Goal: Information Seeking & Learning: Learn about a topic

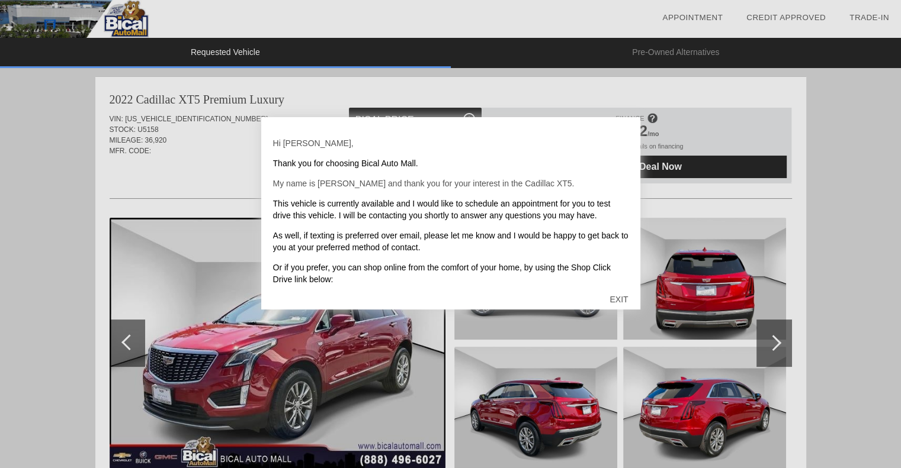
click at [614, 295] on div "EXIT" at bounding box center [618, 300] width 42 height 36
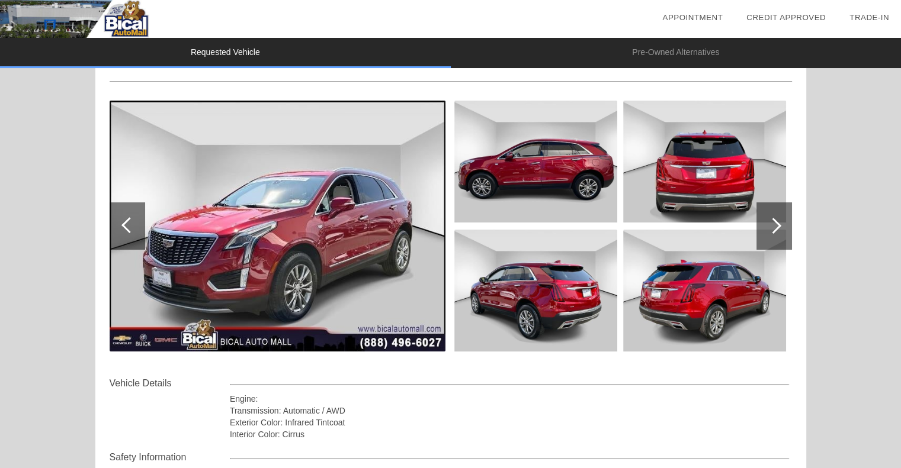
scroll to position [118, 0]
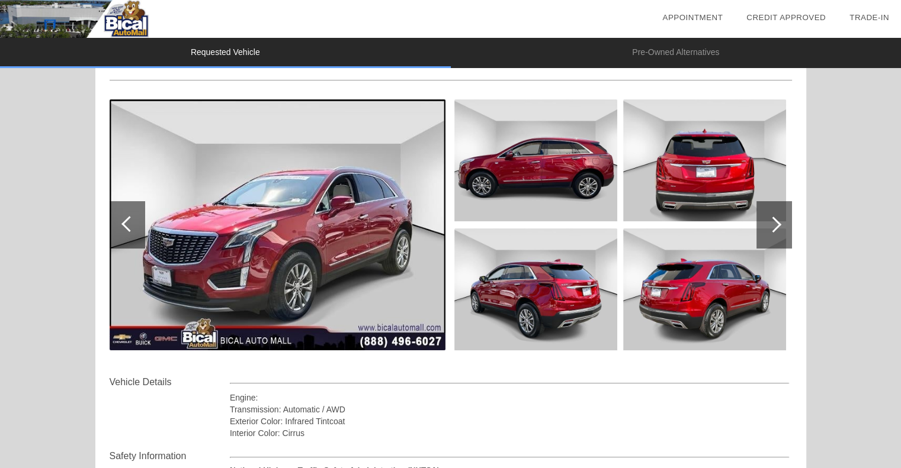
click at [777, 222] on div at bounding box center [773, 225] width 16 height 16
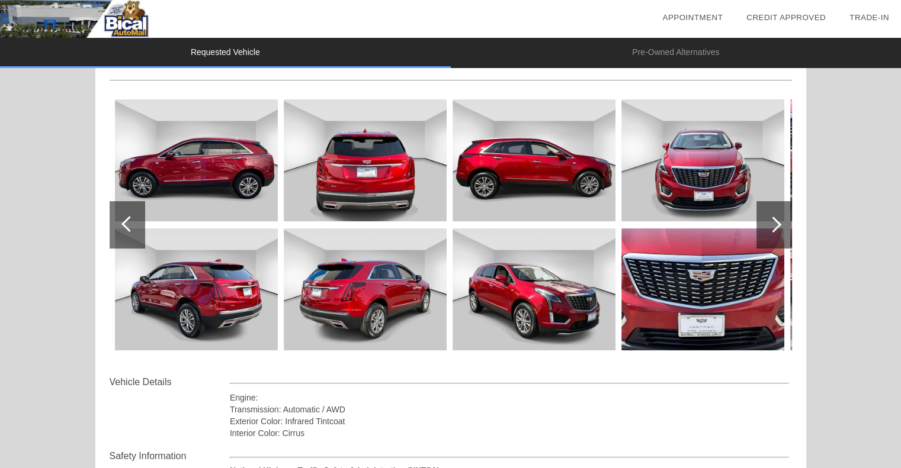
click at [777, 222] on div at bounding box center [773, 225] width 16 height 16
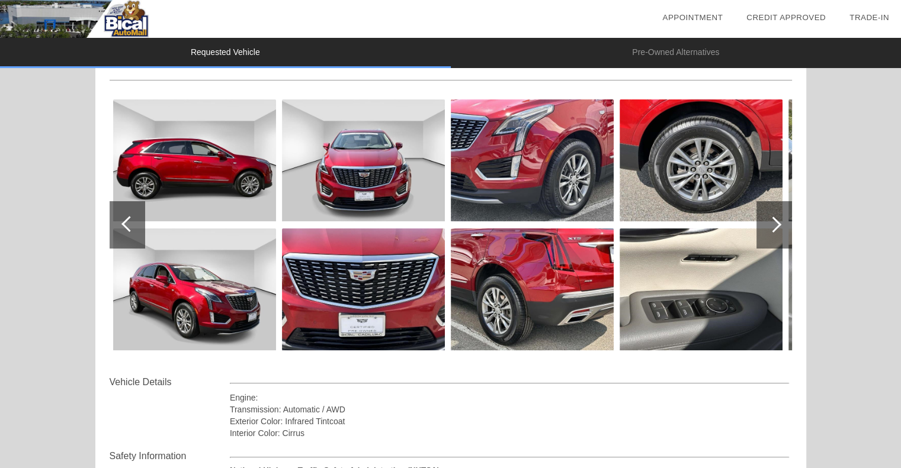
click at [777, 222] on div at bounding box center [773, 225] width 16 height 16
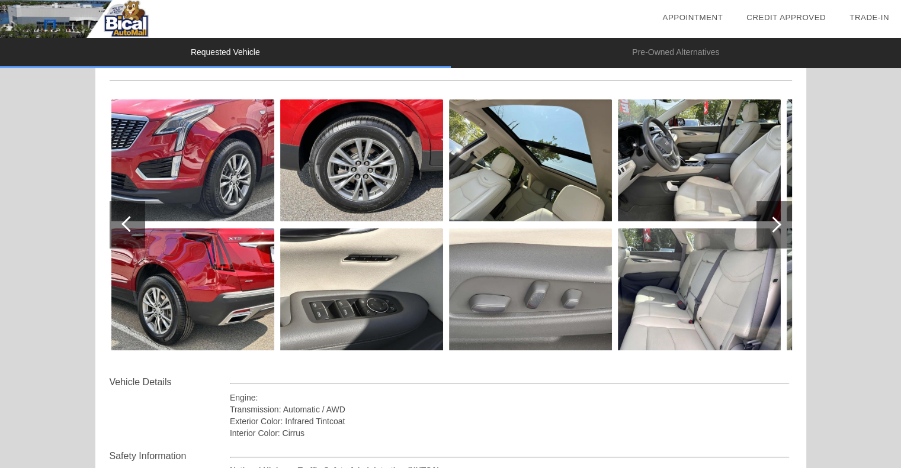
click at [777, 222] on div at bounding box center [773, 225] width 16 height 16
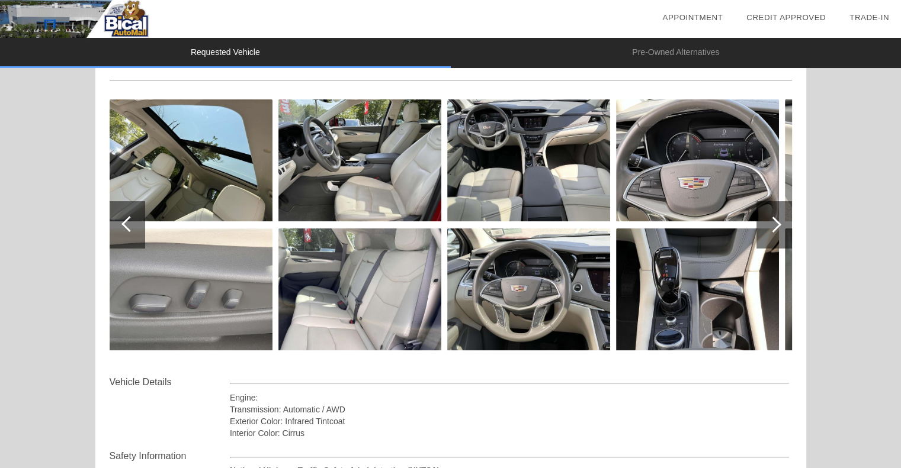
click at [777, 222] on div at bounding box center [773, 225] width 16 height 16
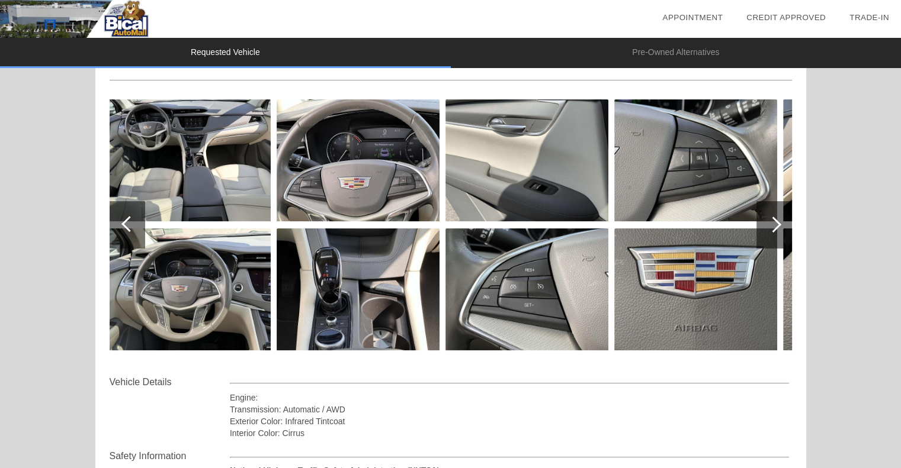
click at [777, 222] on div at bounding box center [773, 225] width 16 height 16
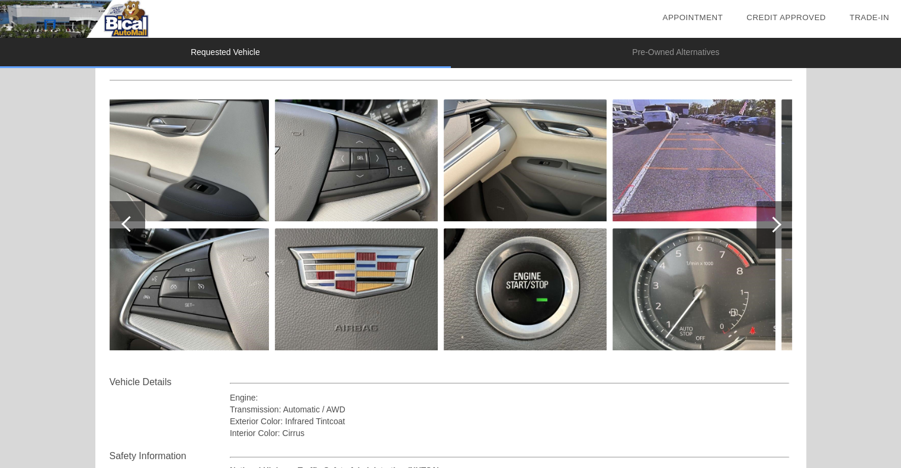
click at [777, 222] on div at bounding box center [773, 225] width 16 height 16
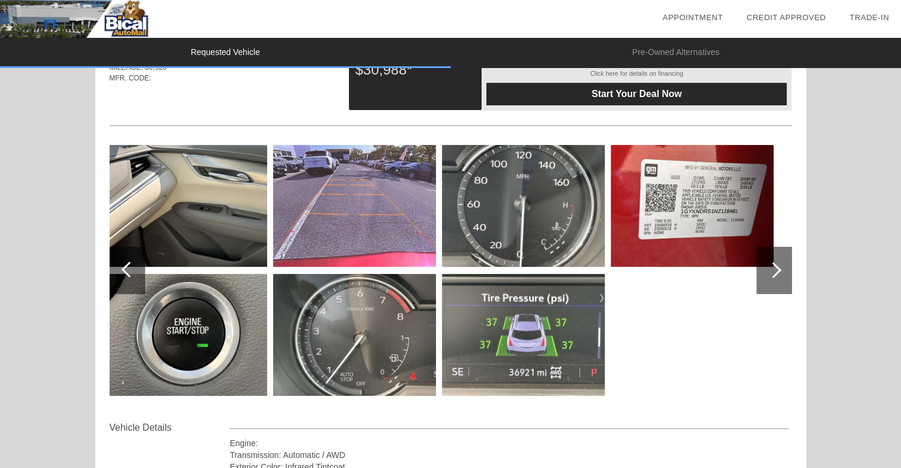
scroll to position [178, 0]
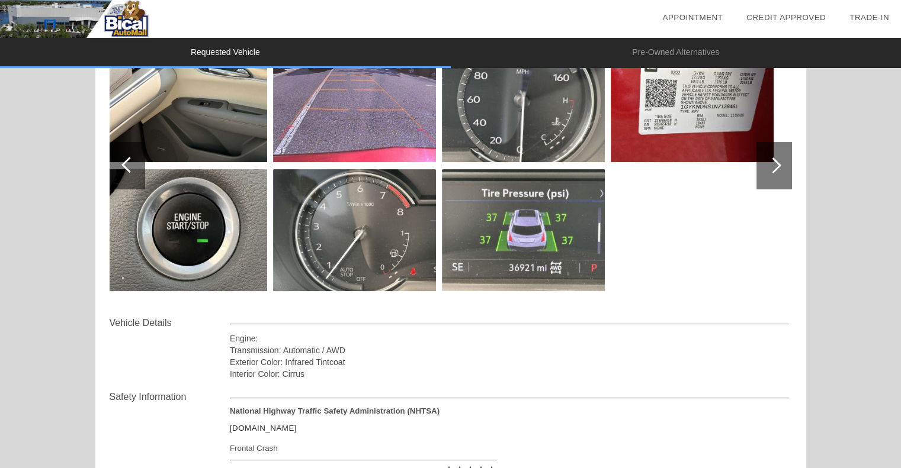
click at [121, 168] on div at bounding box center [128, 165] width 36 height 47
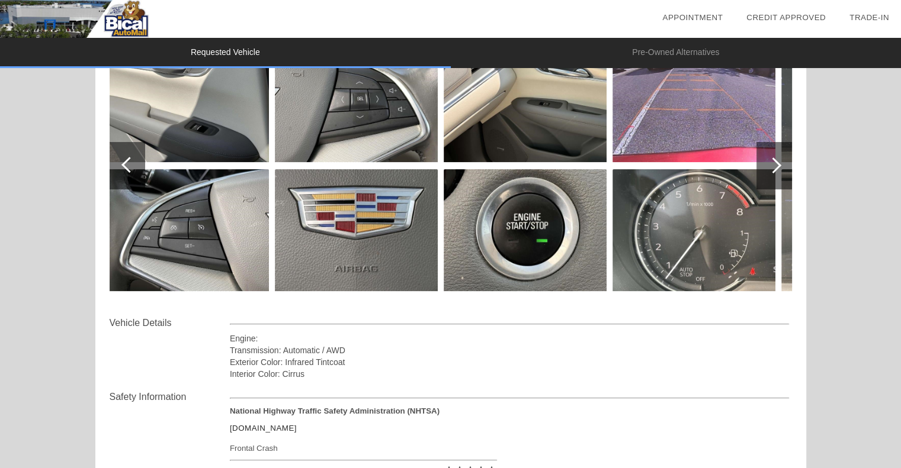
click at [121, 169] on div at bounding box center [128, 165] width 36 height 47
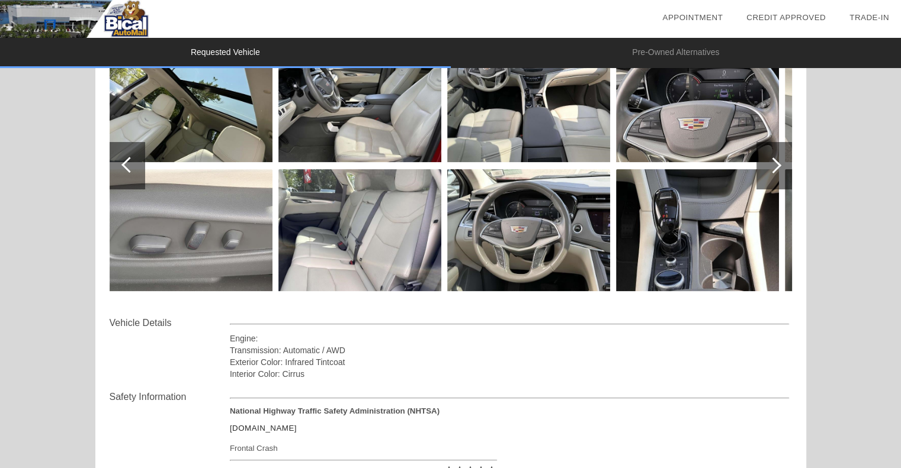
click at [126, 175] on div at bounding box center [128, 165] width 36 height 47
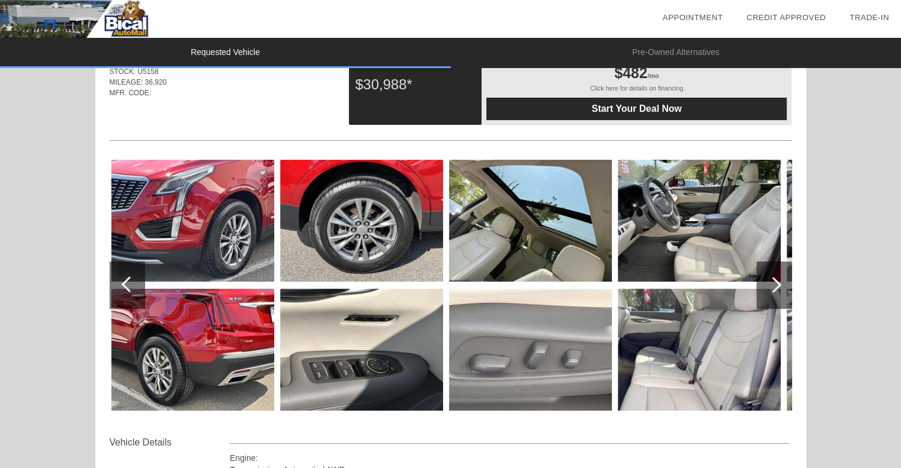
scroll to position [118, 0]
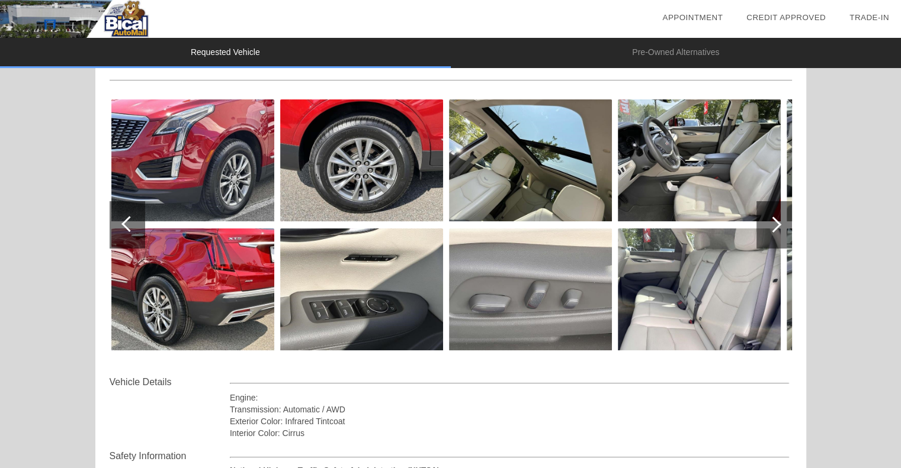
click at [126, 221] on div at bounding box center [129, 224] width 16 height 16
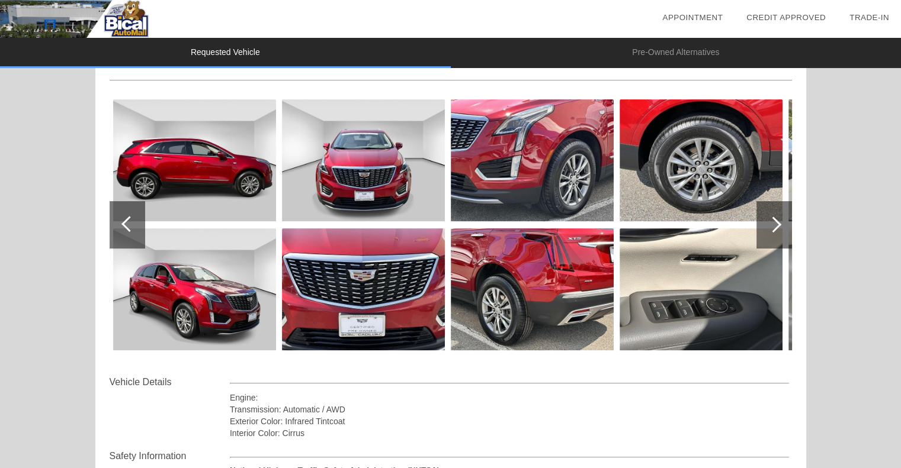
click at [126, 221] on div at bounding box center [129, 224] width 16 height 16
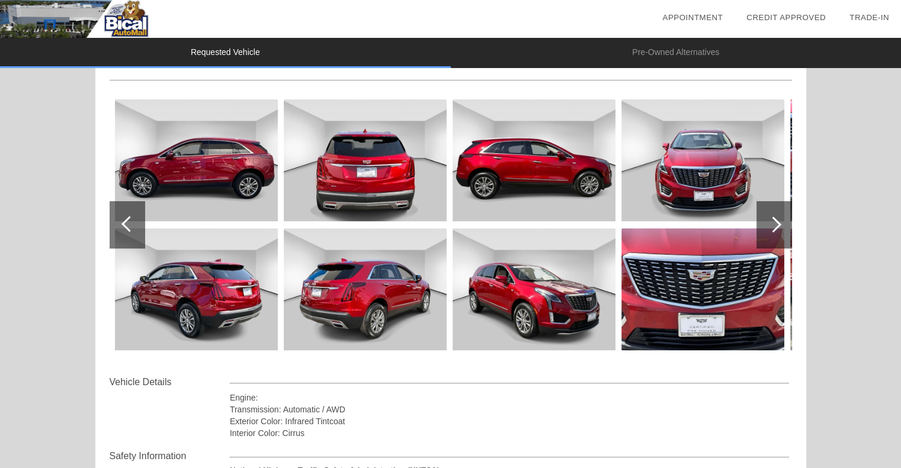
click at [127, 221] on div at bounding box center [129, 224] width 16 height 16
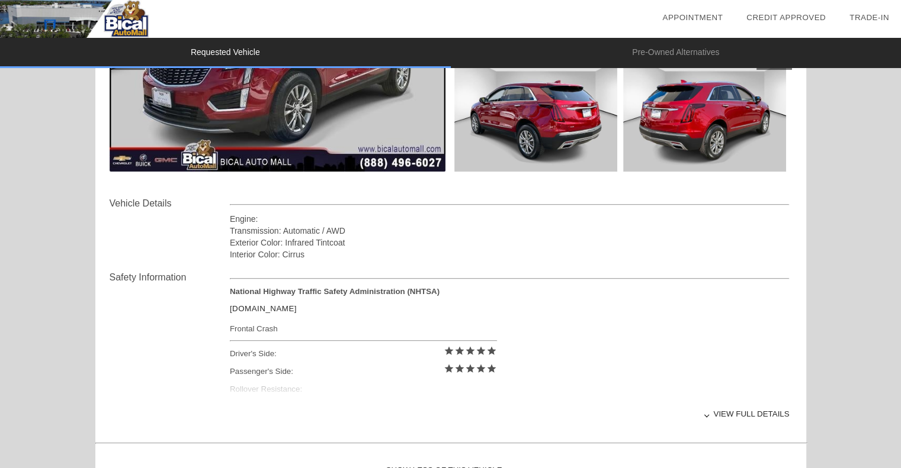
scroll to position [174, 0]
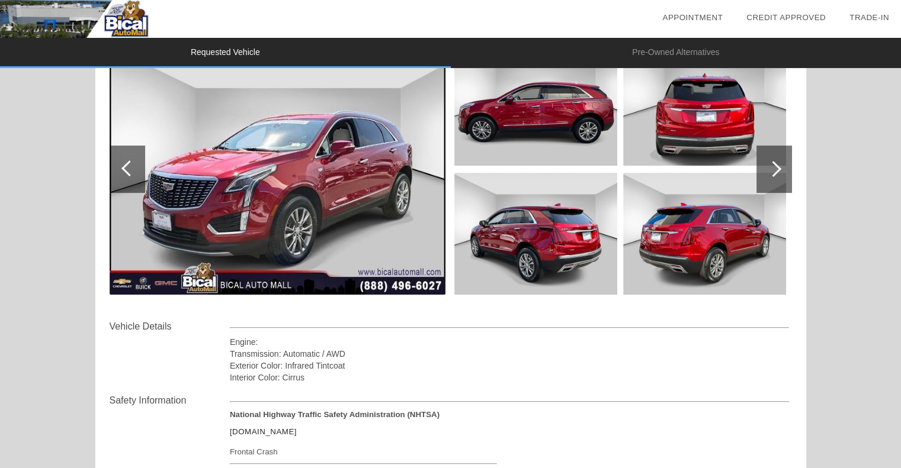
click at [779, 166] on div at bounding box center [774, 169] width 36 height 47
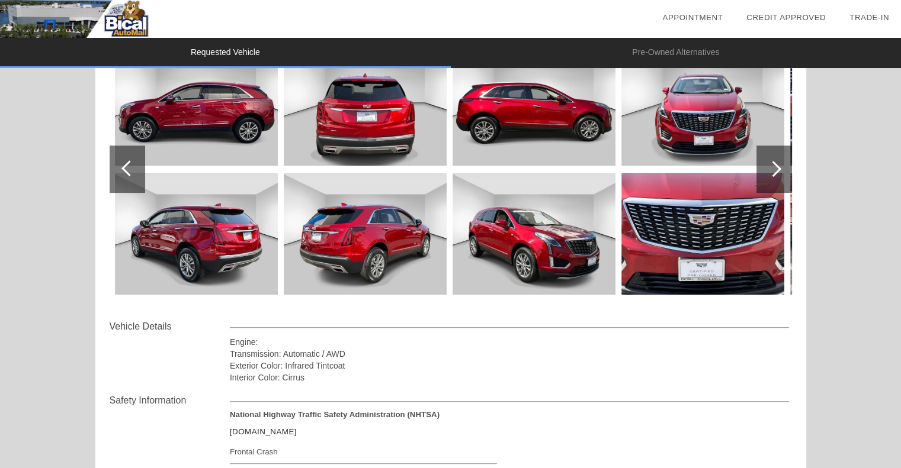
click at [777, 169] on div at bounding box center [773, 169] width 16 height 16
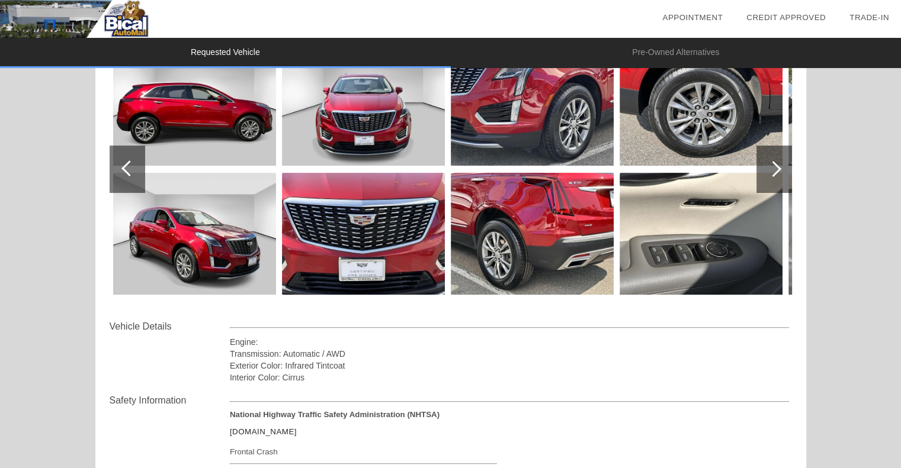
scroll to position [56, 0]
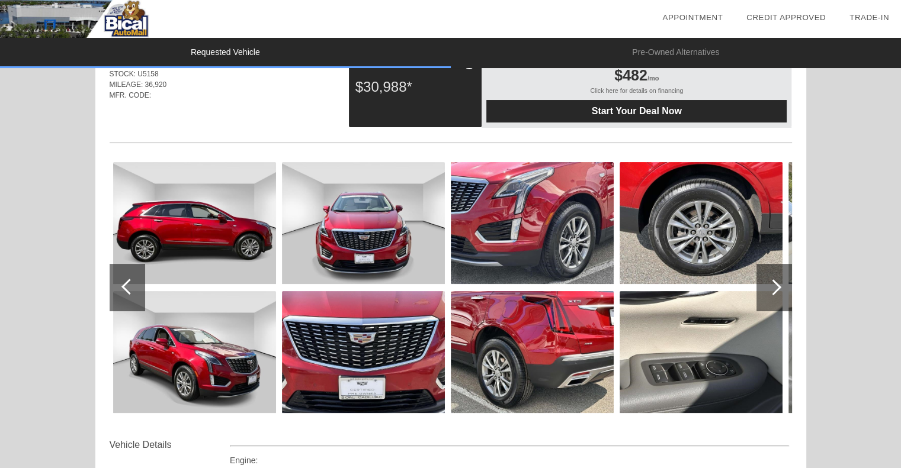
click at [779, 287] on div at bounding box center [773, 287] width 16 height 16
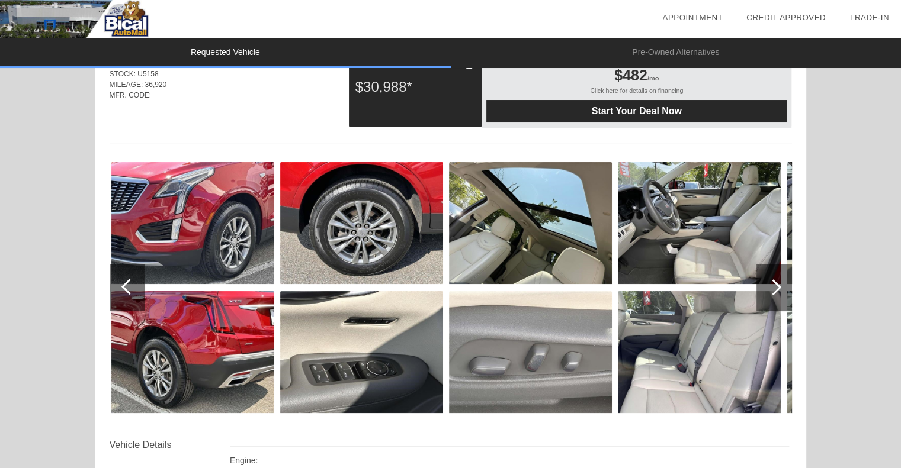
click at [779, 287] on div at bounding box center [773, 287] width 16 height 16
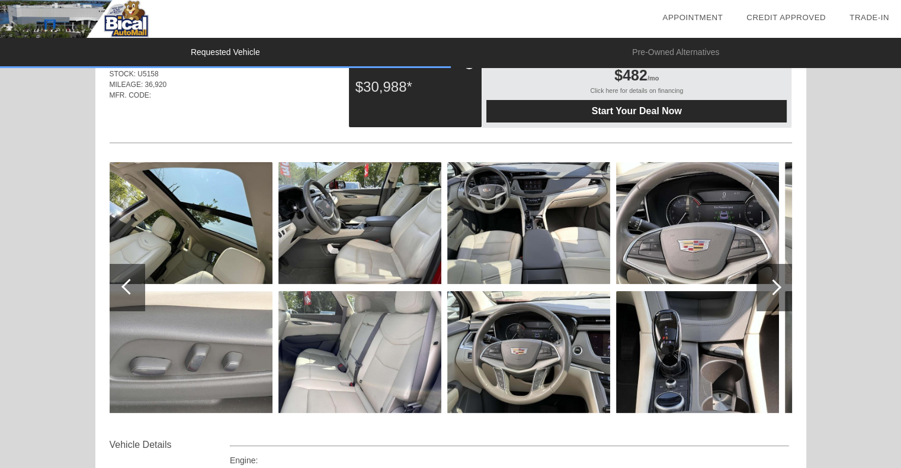
click at [779, 286] on div at bounding box center [773, 287] width 16 height 16
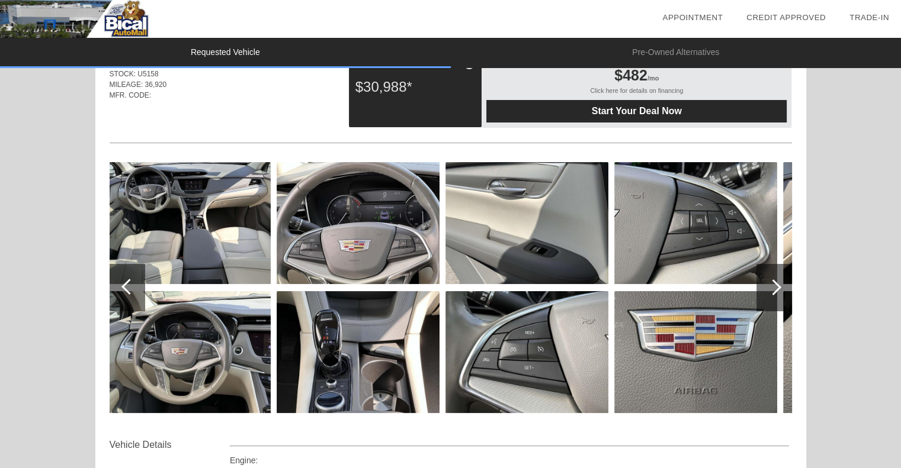
click at [779, 286] on div at bounding box center [773, 287] width 16 height 16
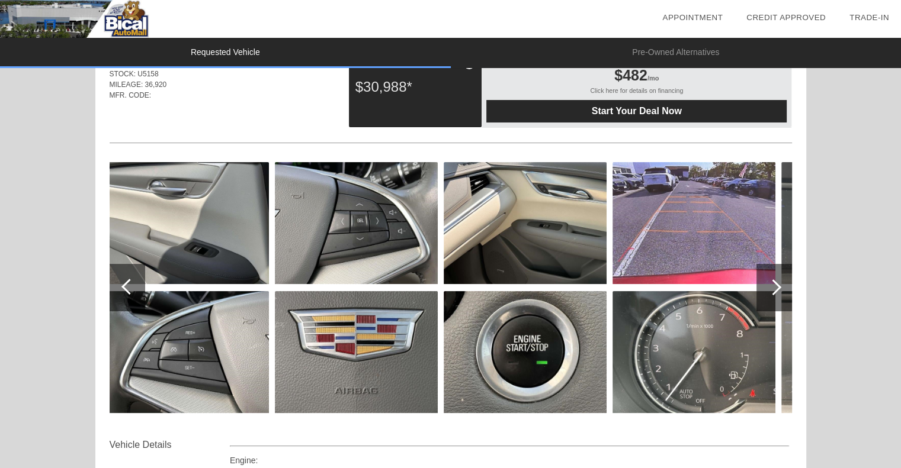
click at [779, 286] on div at bounding box center [773, 287] width 16 height 16
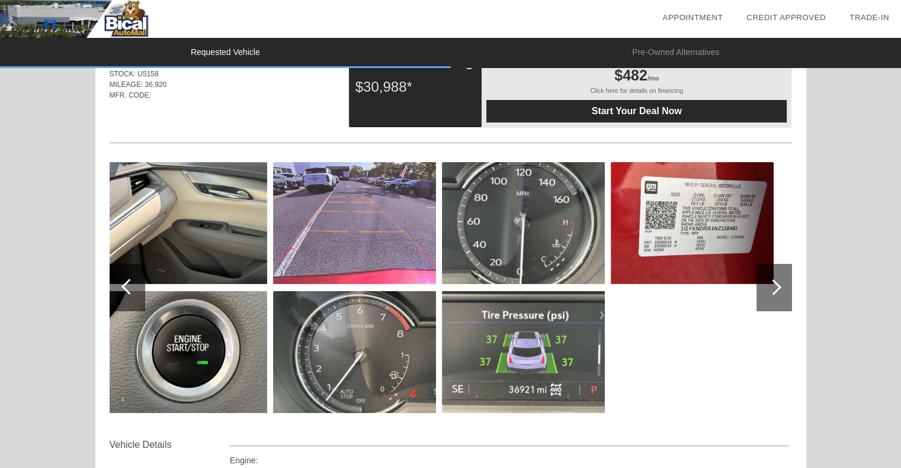
click at [122, 286] on div at bounding box center [129, 287] width 16 height 16
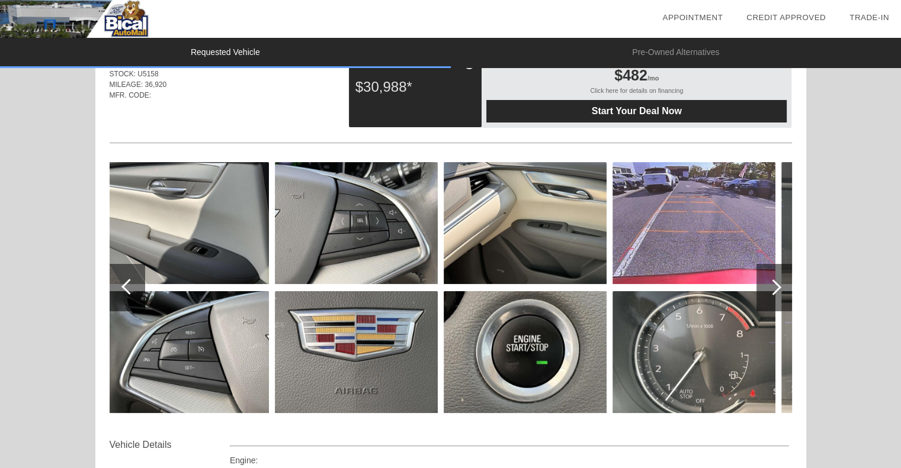
click at [123, 288] on div at bounding box center [129, 287] width 16 height 16
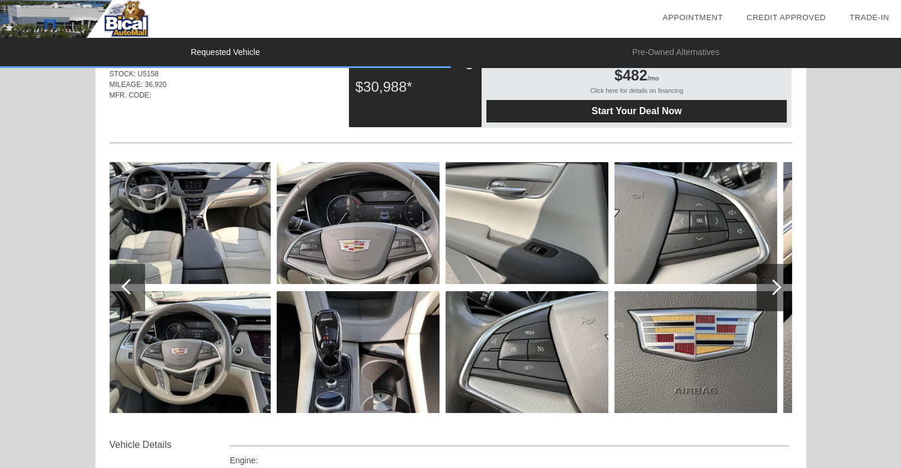
click at [124, 288] on div at bounding box center [129, 287] width 16 height 16
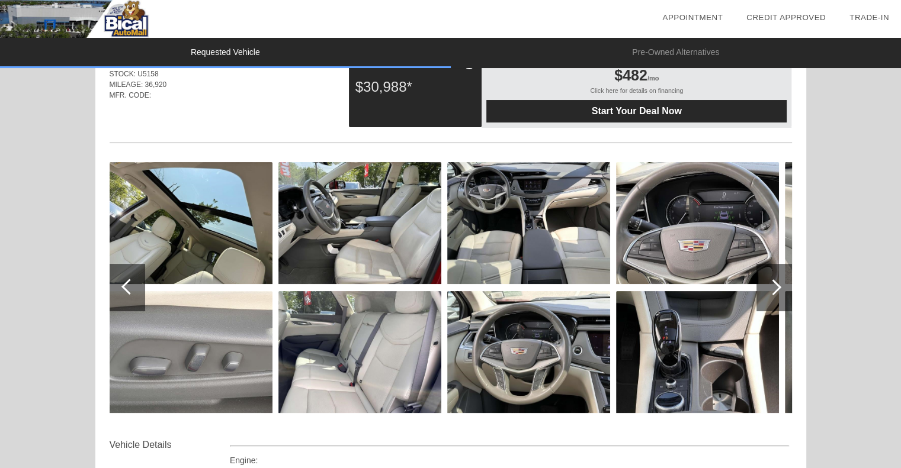
click at [126, 287] on div at bounding box center [129, 287] width 16 height 16
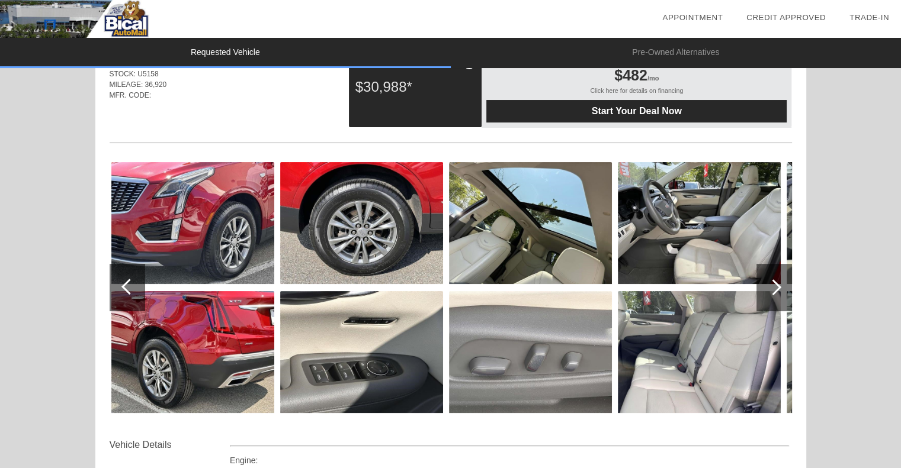
click at [126, 287] on div at bounding box center [129, 287] width 16 height 16
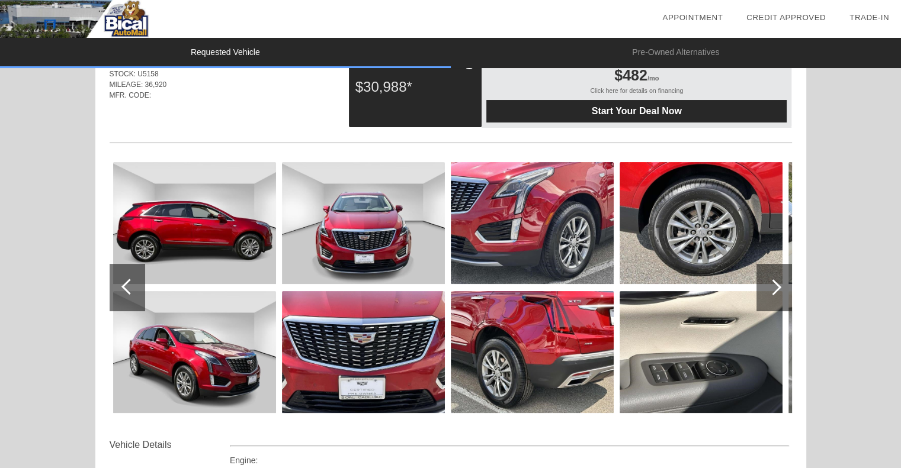
click at [126, 287] on div at bounding box center [129, 287] width 16 height 16
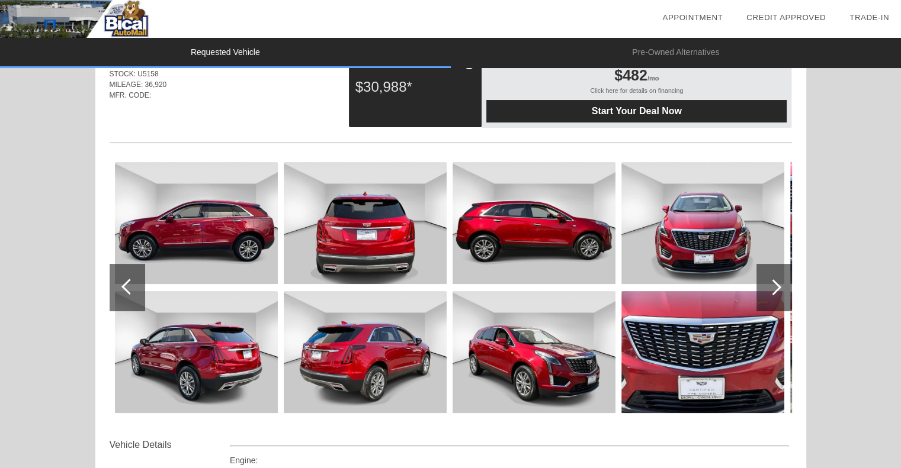
click at [126, 287] on div at bounding box center [129, 287] width 16 height 16
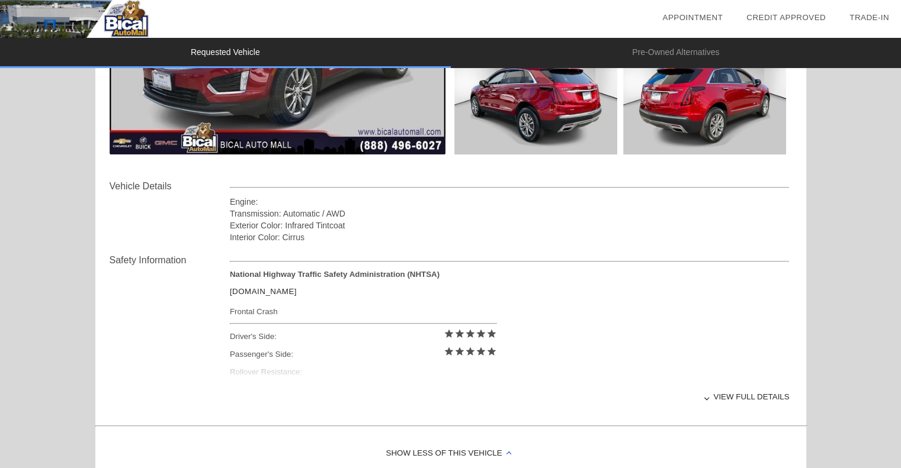
scroll to position [352, 0]
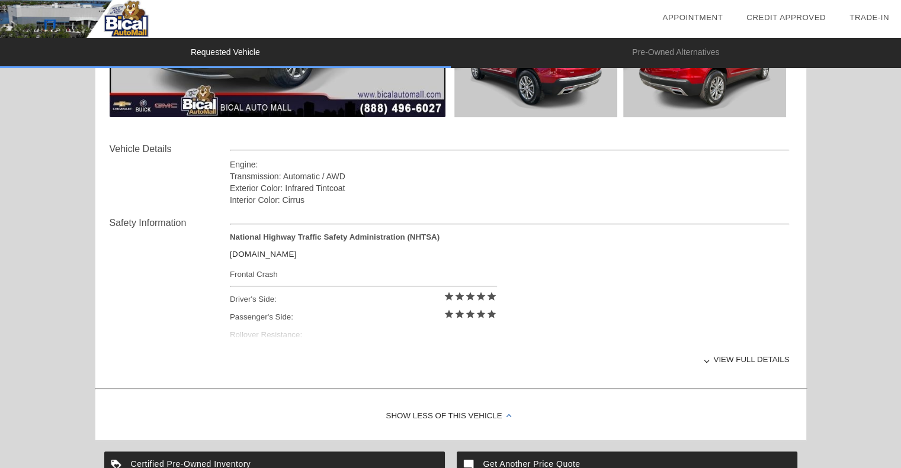
click at [705, 362] on div "View full details" at bounding box center [510, 359] width 560 height 29
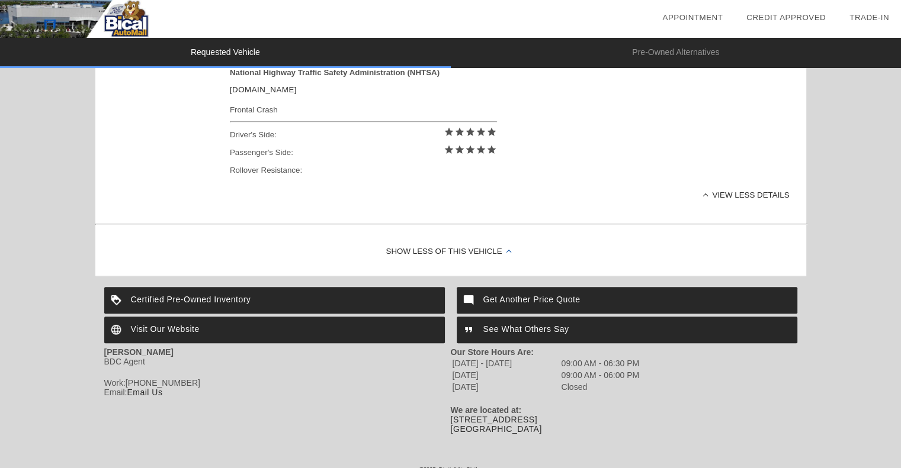
scroll to position [529, 0]
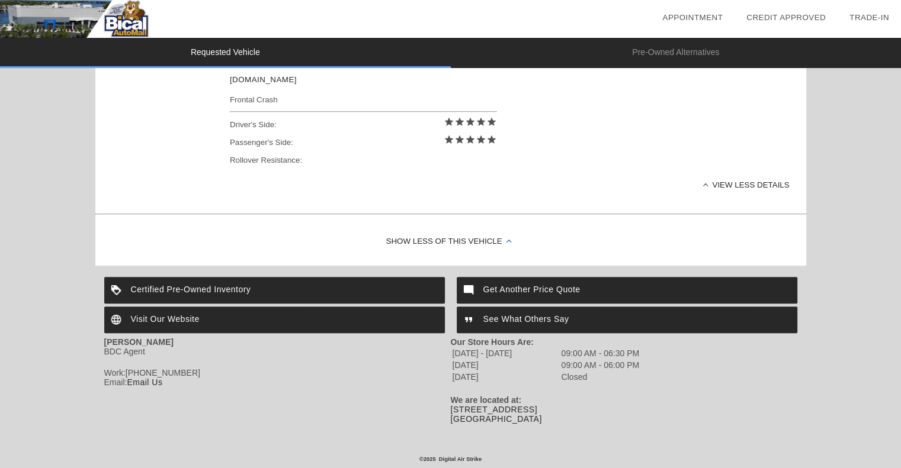
click at [220, 288] on div "Certified Pre-Owned Inventory" at bounding box center [274, 290] width 340 height 27
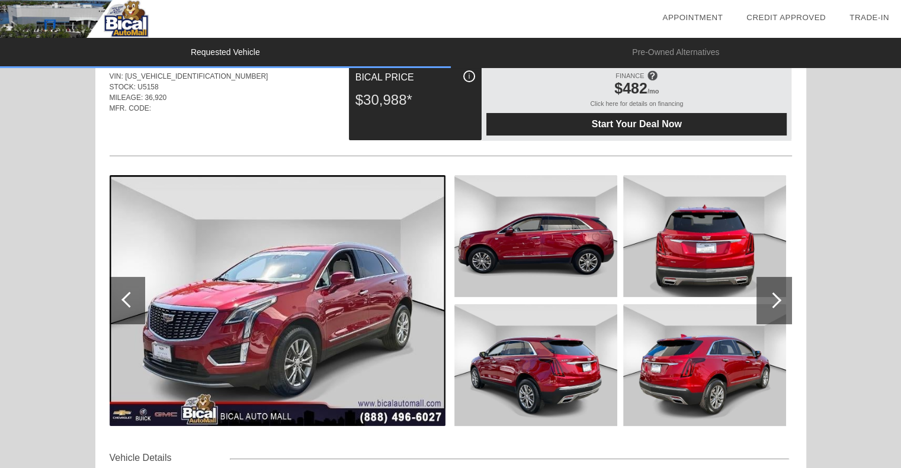
scroll to position [0, 0]
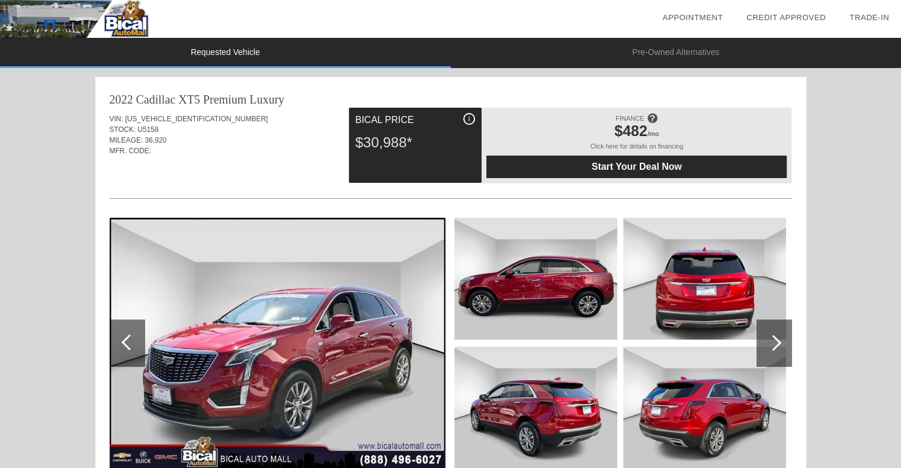
click at [469, 116] on span "i" at bounding box center [469, 119] width 2 height 8
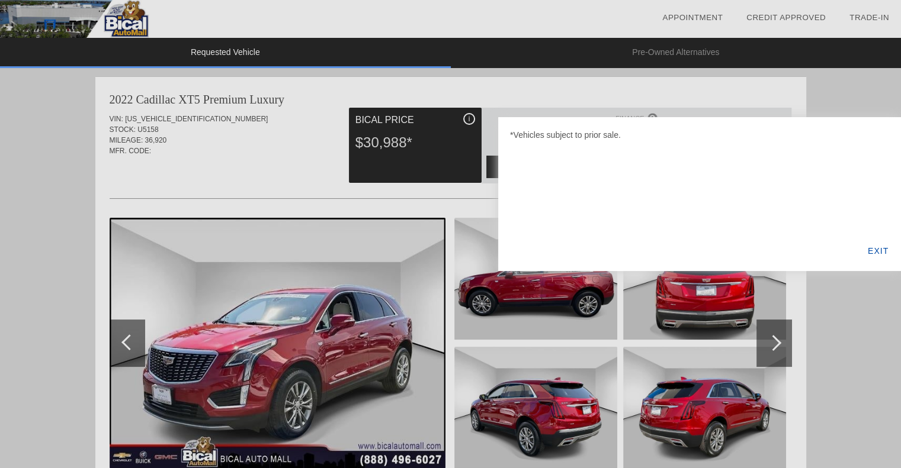
click at [467, 117] on div at bounding box center [450, 234] width 901 height 468
click at [879, 248] on div "EXIT" at bounding box center [878, 251] width 46 height 40
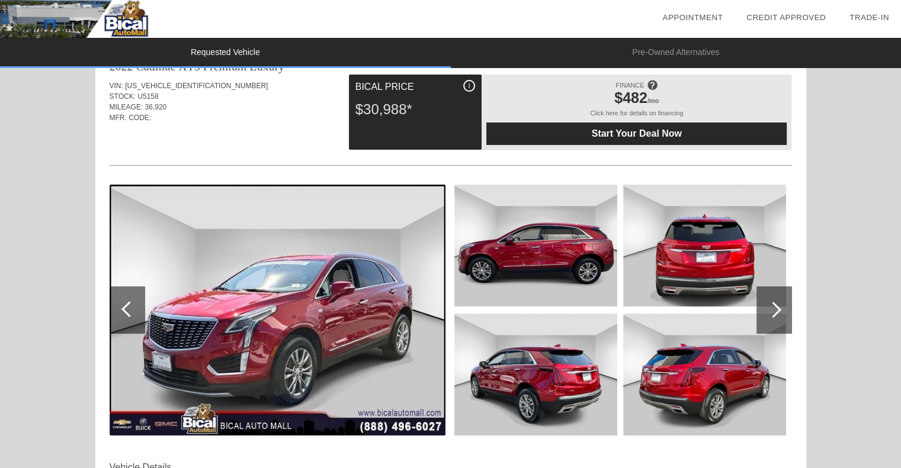
scroll to position [59, 0]
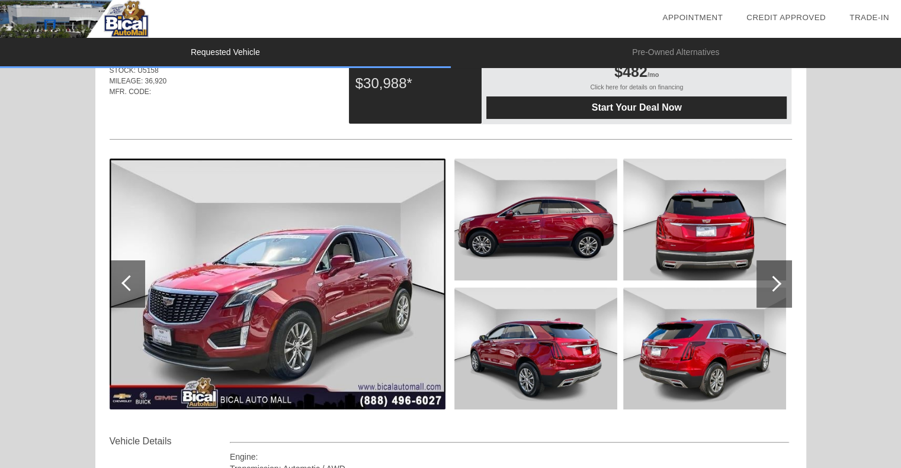
click at [777, 279] on div at bounding box center [774, 284] width 36 height 47
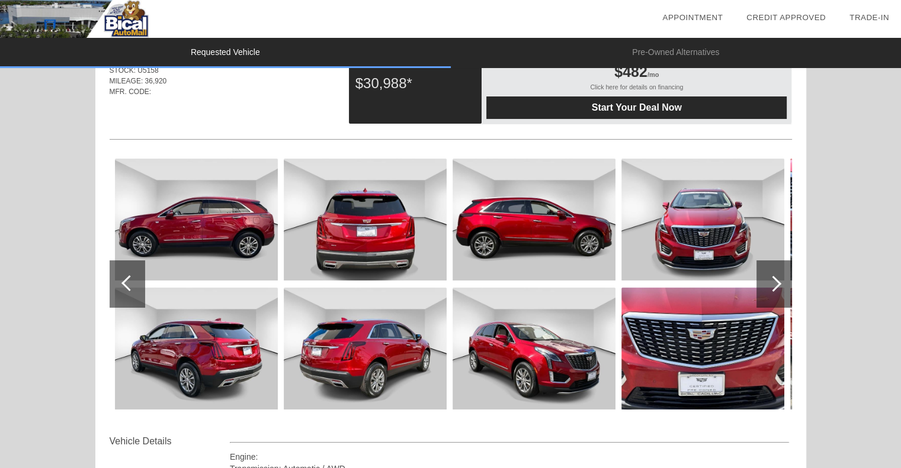
click at [777, 279] on div at bounding box center [774, 284] width 36 height 47
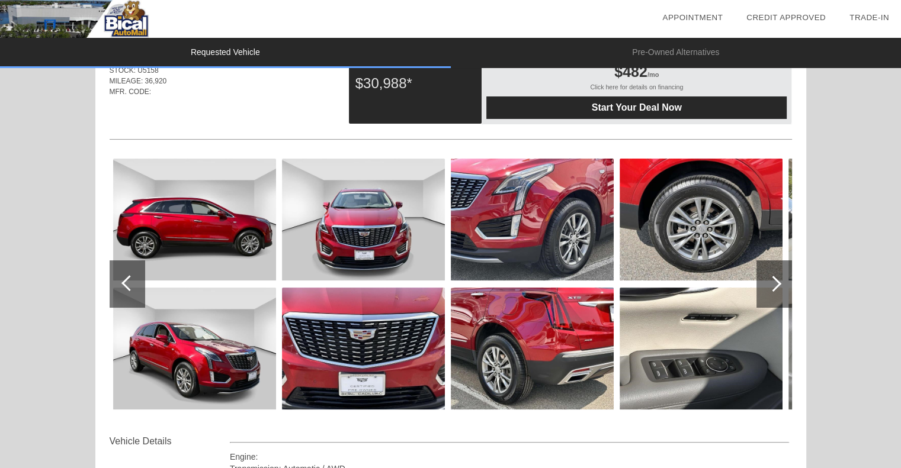
click at [777, 279] on div at bounding box center [774, 284] width 36 height 47
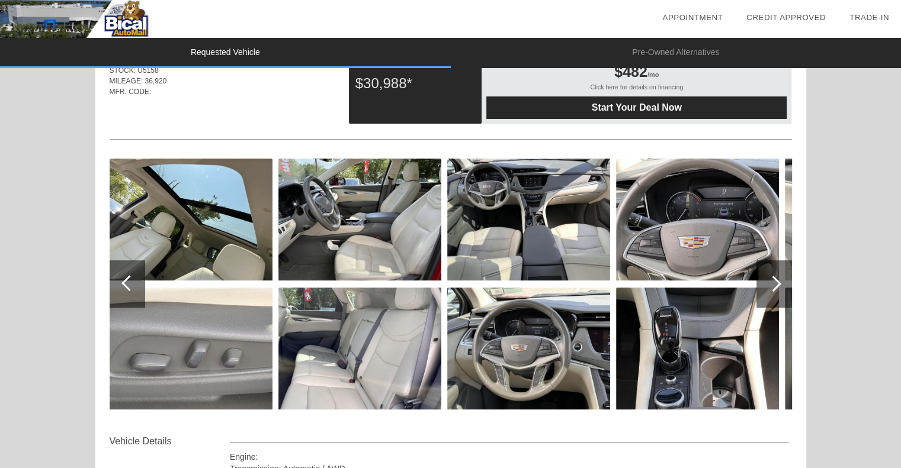
click at [774, 284] on div at bounding box center [773, 284] width 16 height 16
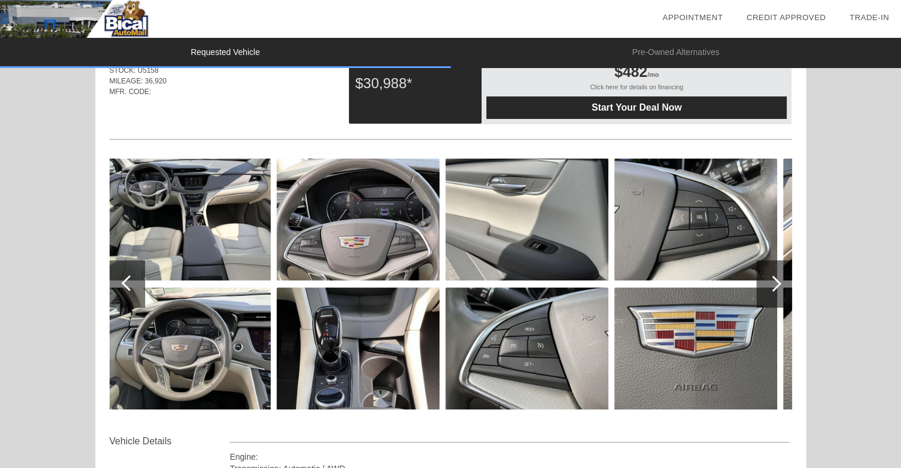
click at [774, 284] on div at bounding box center [773, 284] width 16 height 16
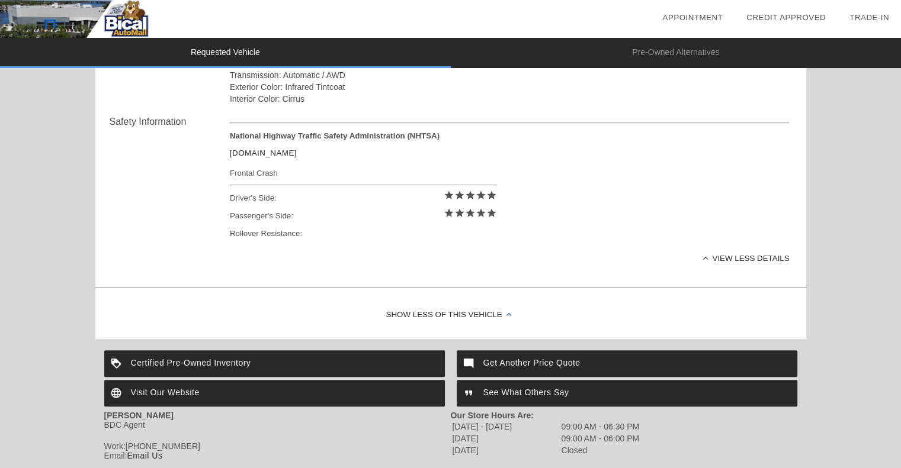
scroll to position [474, 0]
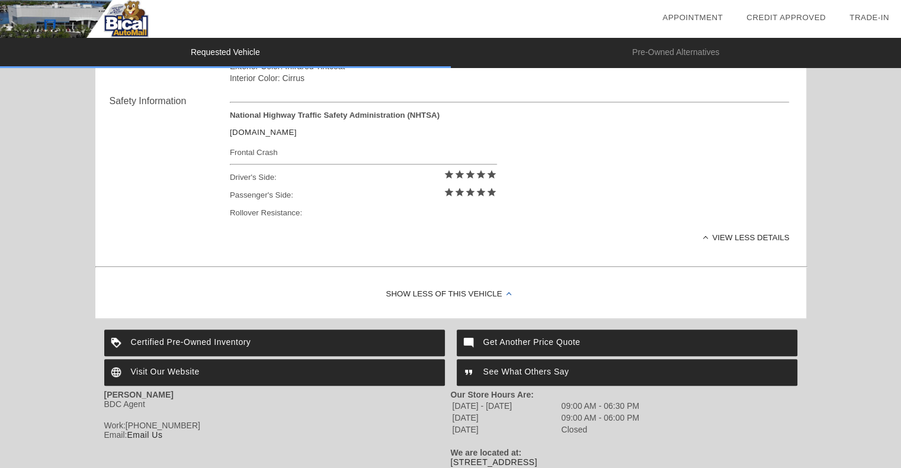
click at [508, 293] on div at bounding box center [508, 295] width 5 height 5
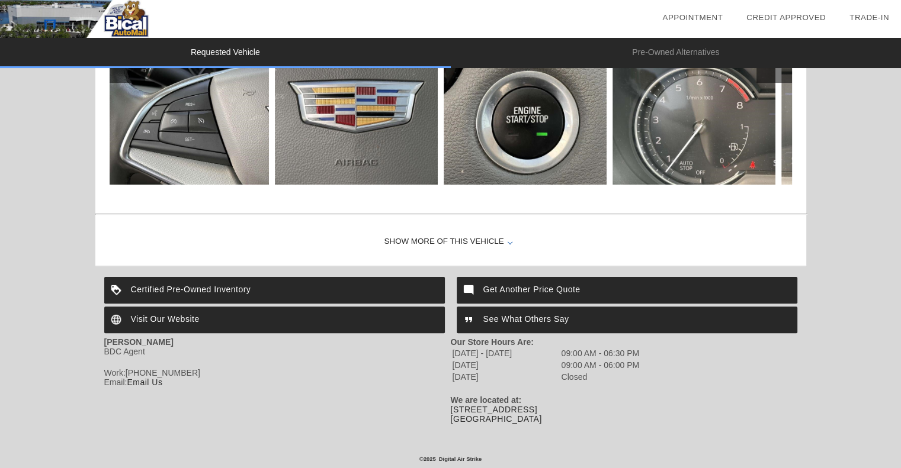
click at [168, 313] on div "Visit Our Website" at bounding box center [274, 320] width 340 height 27
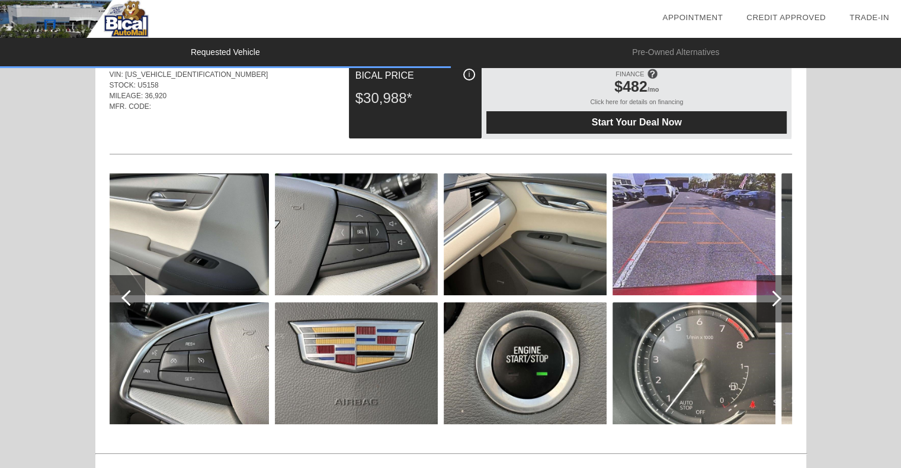
scroll to position [0, 0]
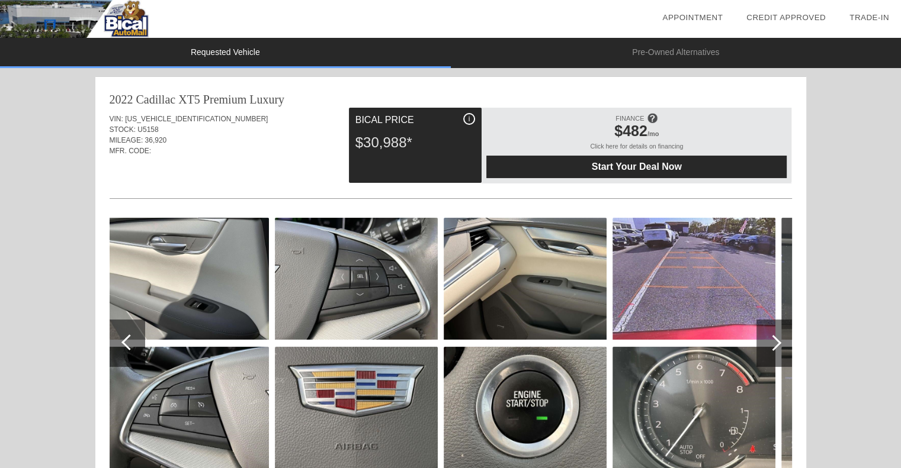
click at [125, 344] on div at bounding box center [129, 343] width 16 height 16
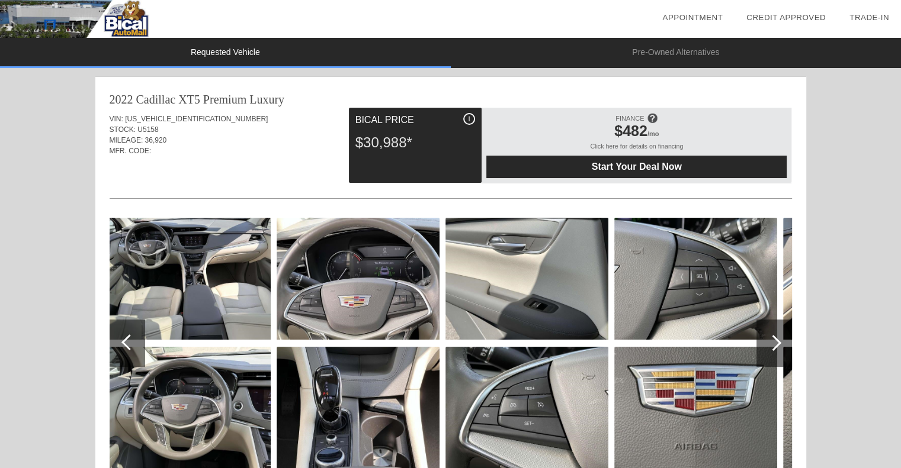
click at [126, 345] on div at bounding box center [129, 343] width 16 height 16
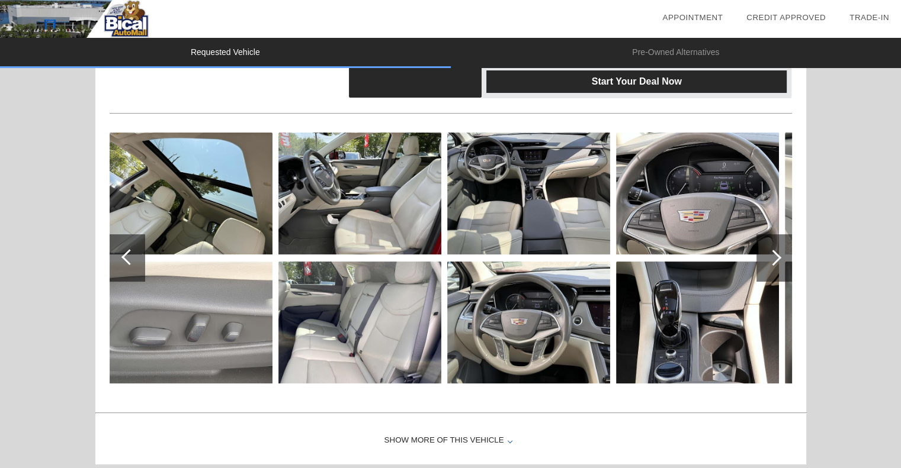
scroll to position [59, 0]
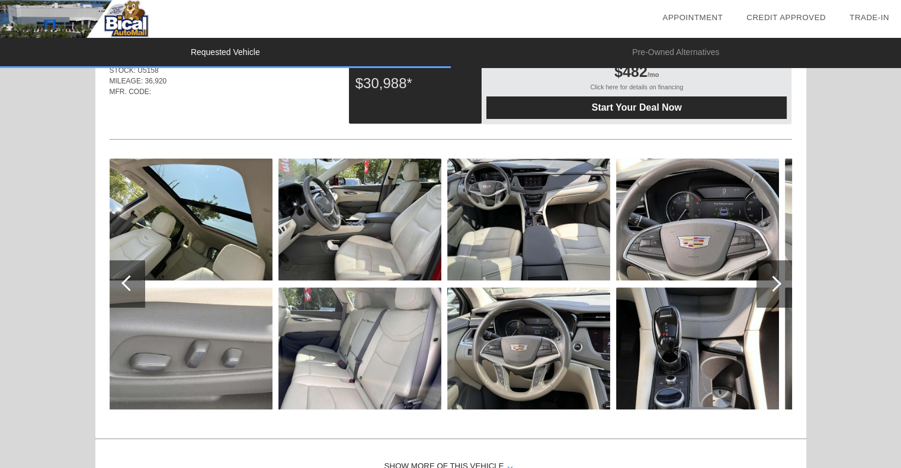
click at [123, 283] on div at bounding box center [129, 283] width 16 height 16
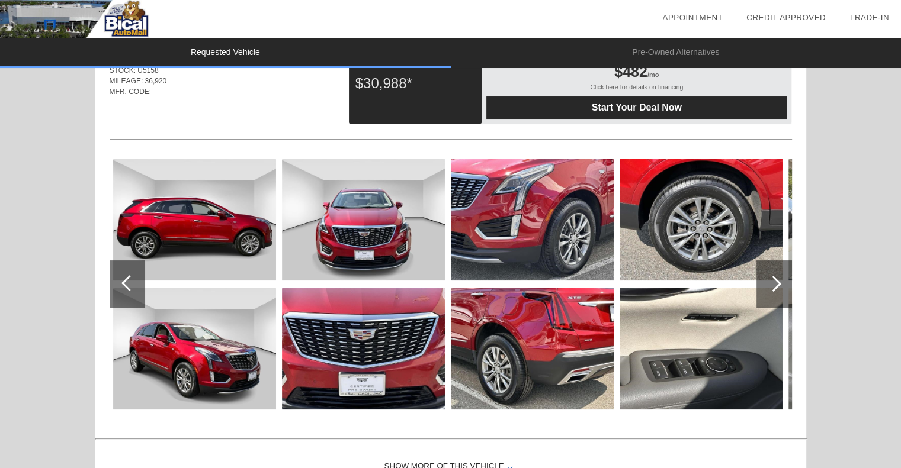
click at [122, 283] on div at bounding box center [129, 283] width 16 height 16
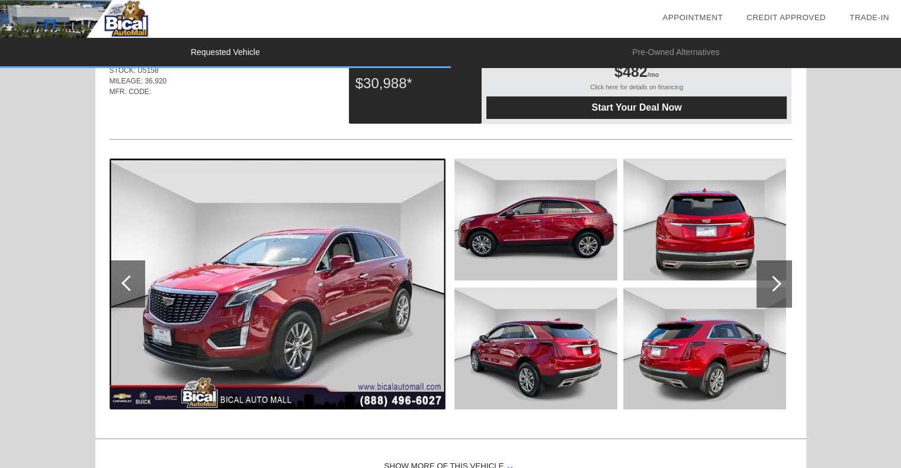
click at [121, 283] on div at bounding box center [128, 284] width 36 height 47
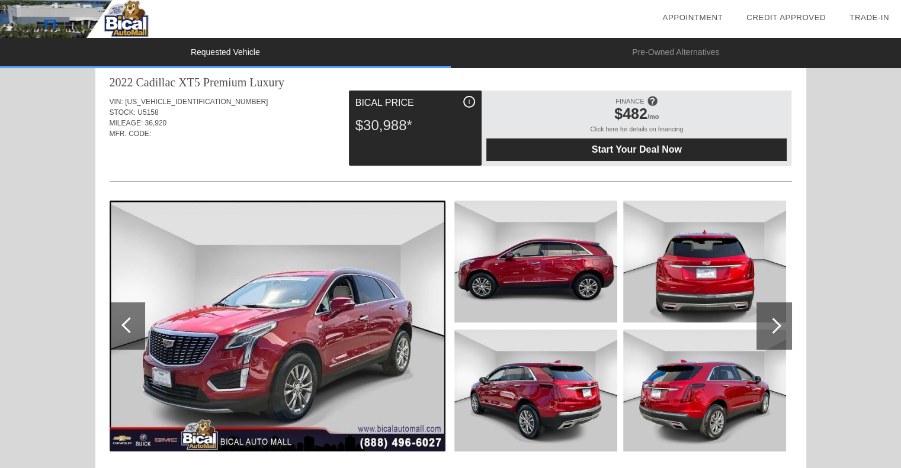
scroll to position [0, 0]
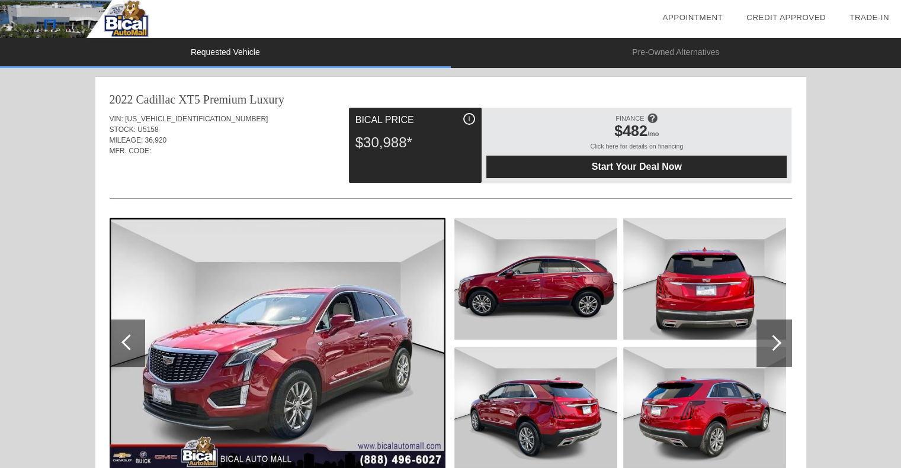
click at [467, 118] on div "i" at bounding box center [469, 119] width 12 height 12
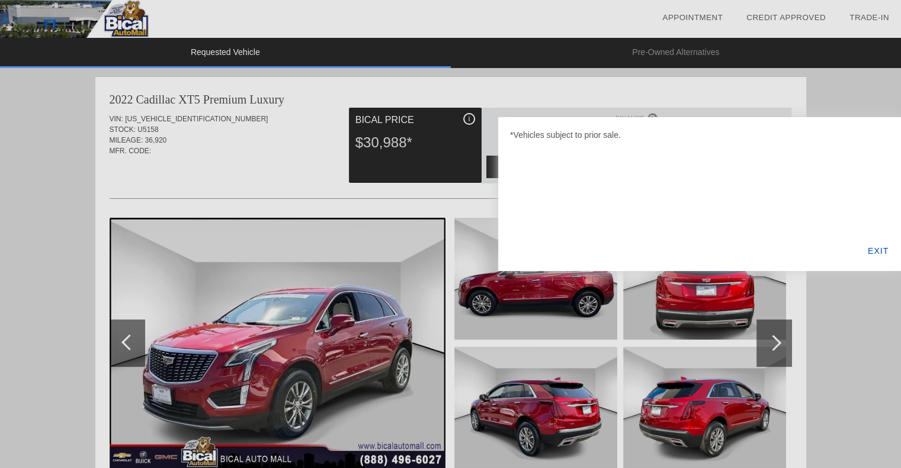
click at [881, 250] on div "EXIT" at bounding box center [878, 251] width 46 height 40
